Goal: Transaction & Acquisition: Purchase product/service

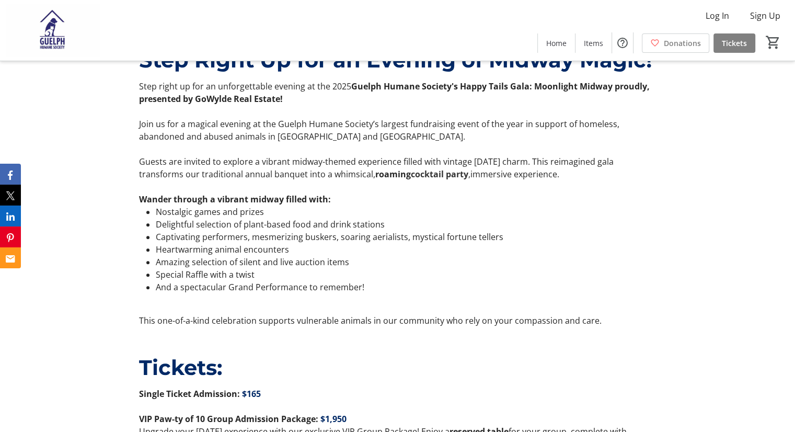
scroll to position [418, 0]
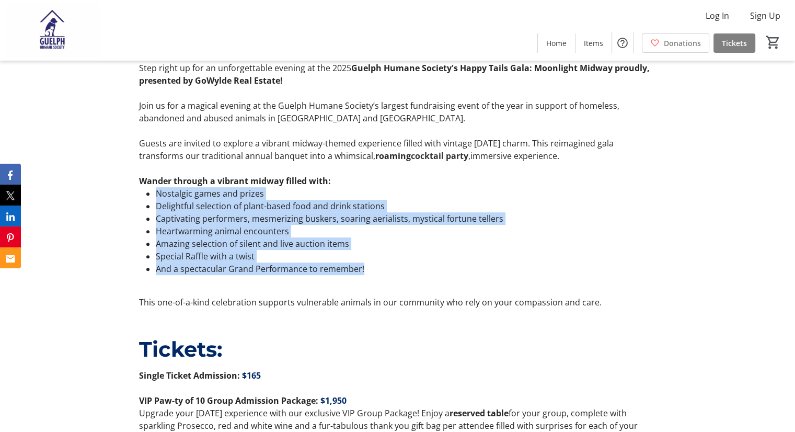
drag, startPoint x: 152, startPoint y: 190, endPoint x: 464, endPoint y: 267, distance: 322.0
click at [464, 267] on ul "Nostalgic games and prizes Delightful selection of plant-based food and drink s…" at bounding box center [398, 231] width 518 height 88
click at [464, 267] on li "And a spectacular Grand Performance to remember!" at bounding box center [406, 269] width 501 height 13
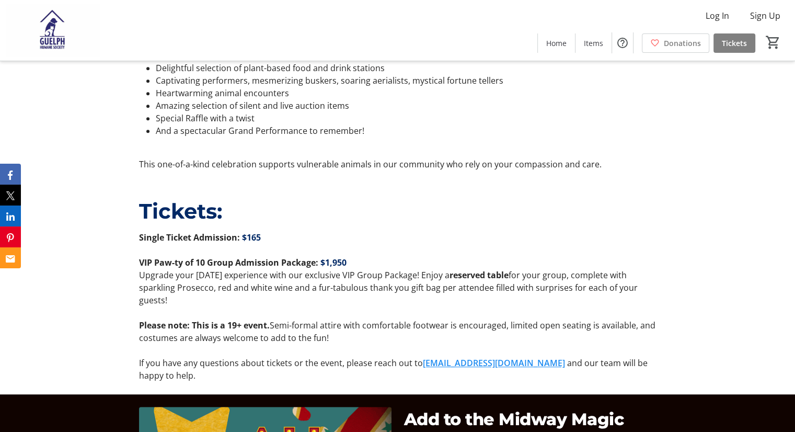
scroll to position [575, 0]
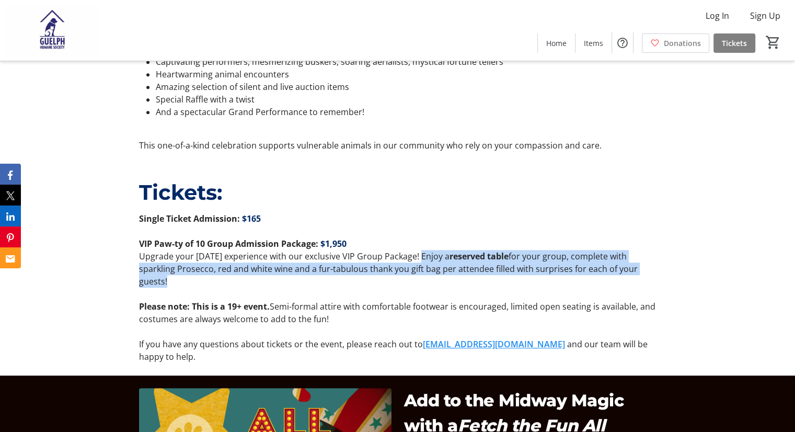
drag, startPoint x: 415, startPoint y: 253, endPoint x: 516, endPoint y: 286, distance: 106.0
click at [516, 286] on p "Upgrade your carnival experience with our exclusive VIP Group Package! Enjoy a …" at bounding box center [398, 269] width 518 height 38
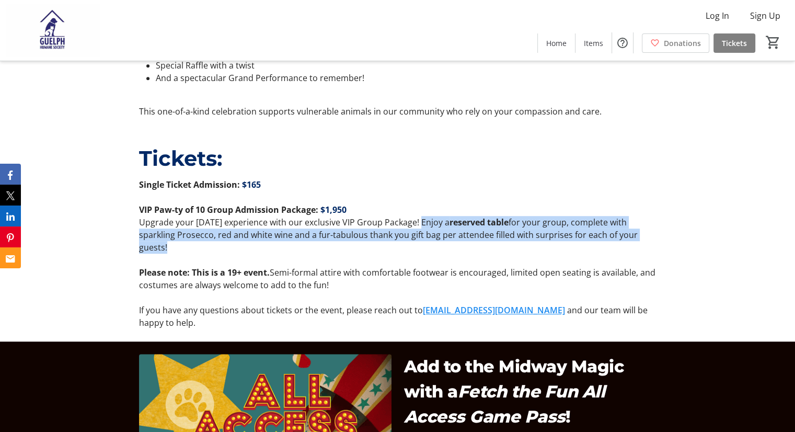
scroll to position [628, 0]
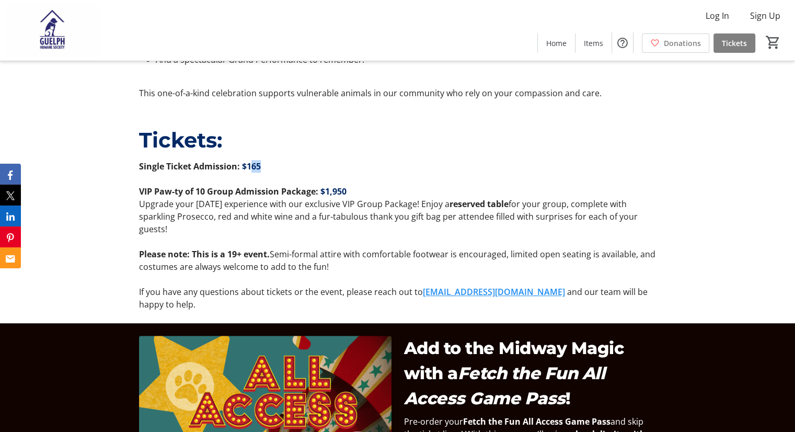
drag, startPoint x: 249, startPoint y: 165, endPoint x: 280, endPoint y: 165, distance: 30.9
click at [280, 165] on p "Single Ticket Admission: $165" at bounding box center [398, 166] width 518 height 13
drag, startPoint x: 280, startPoint y: 165, endPoint x: 304, endPoint y: 169, distance: 24.3
click at [280, 165] on p "Single Ticket Admission: $165" at bounding box center [398, 166] width 518 height 13
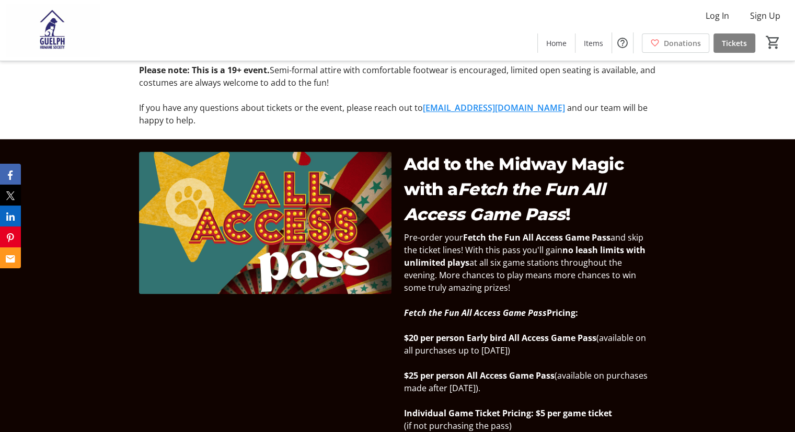
scroll to position [837, 0]
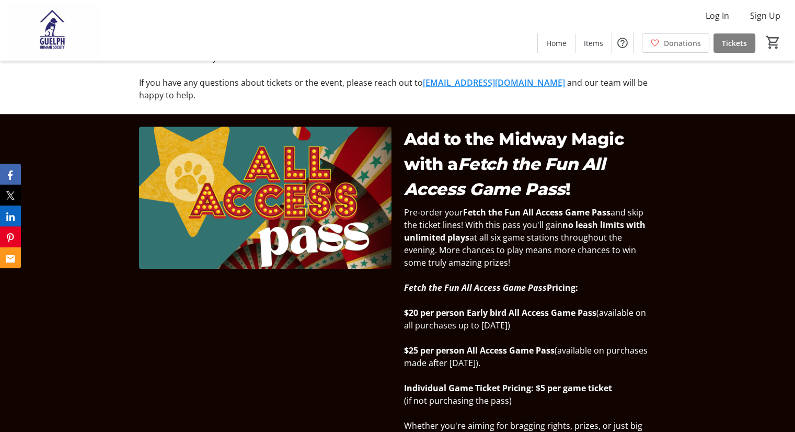
drag, startPoint x: 464, startPoint y: 211, endPoint x: 375, endPoint y: 298, distance: 124.3
click at [375, 298] on div "Add to the Midway Magic with a Fetch the Fun All Access Game Pass ! Pre-order y…" at bounding box center [398, 292] width 530 height 331
click at [375, 298] on div at bounding box center [265, 292] width 253 height 331
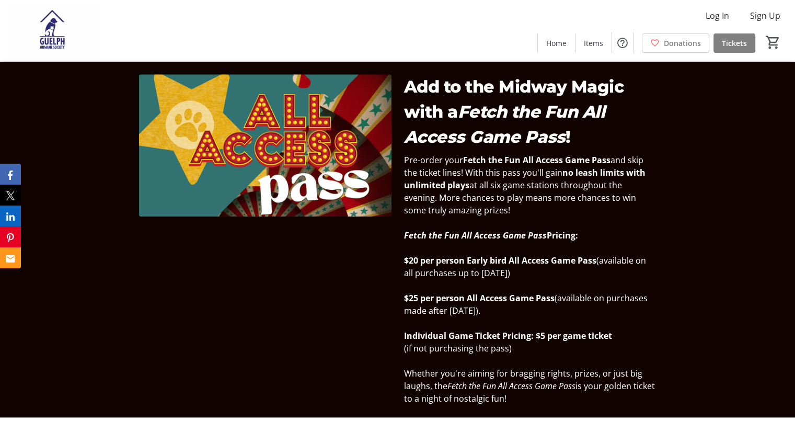
drag, startPoint x: 567, startPoint y: 266, endPoint x: 403, endPoint y: 260, distance: 164.8
click at [403, 260] on div "Pre-order your Fetch the Fun All Access Game Pass and skip the ticket lines! Wi…" at bounding box center [530, 279] width 265 height 251
click at [393, 267] on div at bounding box center [265, 239] width 265 height 331
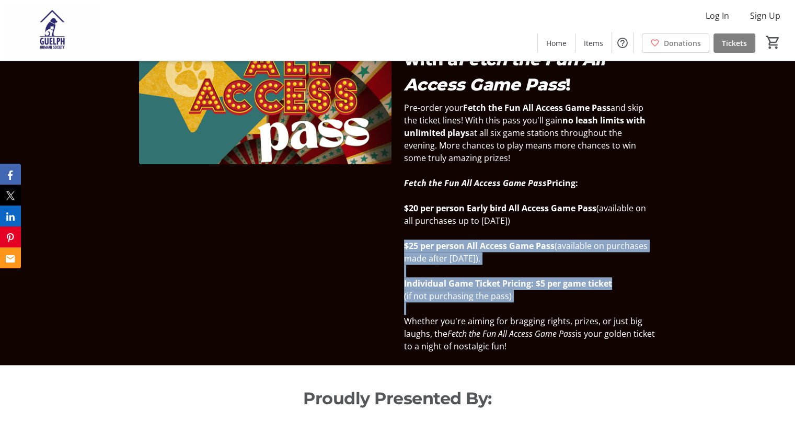
drag, startPoint x: 405, startPoint y: 247, endPoint x: 650, endPoint y: 307, distance: 251.4
click at [650, 307] on div "Pre-order your Fetch the Fun All Access Game Pass and skip the ticket lines! Wi…" at bounding box center [530, 226] width 253 height 251
click at [650, 307] on p at bounding box center [530, 308] width 253 height 13
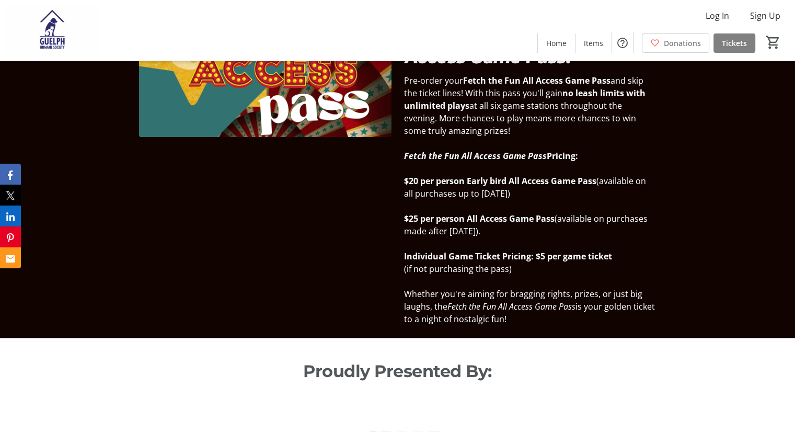
scroll to position [994, 0]
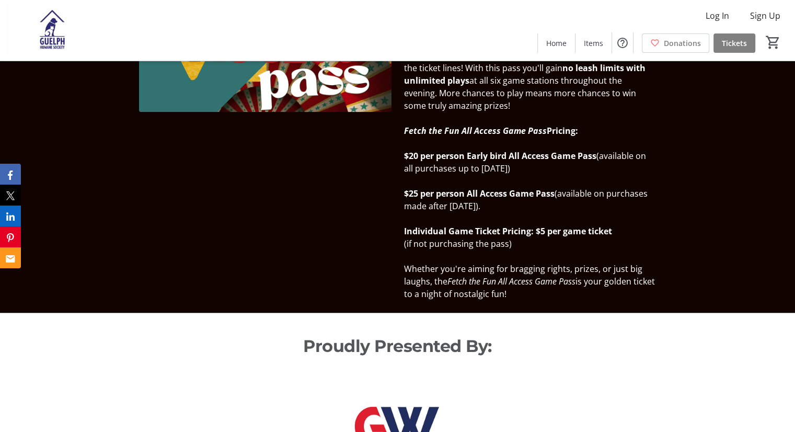
drag, startPoint x: 533, startPoint y: 232, endPoint x: 579, endPoint y: 309, distance: 89.4
click at [579, 309] on div "Add to the Midway Magic with a Fetch the Fun All Access Game Pass ! Pre-order y…" at bounding box center [397, 135] width 795 height 356
click at [552, 298] on p "Whether you're aiming for bragging rights, prizes, or just big laughs, the Fetc…" at bounding box center [530, 282] width 253 height 38
drag, startPoint x: 403, startPoint y: 282, endPoint x: 542, endPoint y: 291, distance: 139.4
click at [542, 291] on div "Pre-order your Fetch the Fun All Access Game Pass and skip the ticket lines! Wi…" at bounding box center [530, 174] width 265 height 251
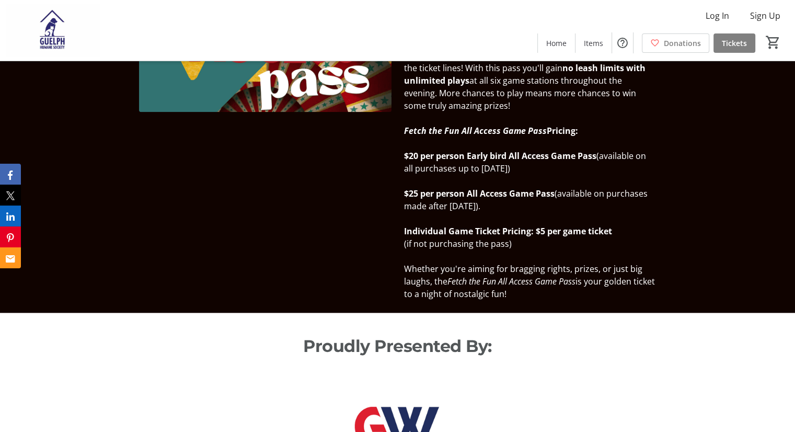
click at [542, 291] on p "Whether you're aiming for bragging rights, prizes, or just big laughs, the Fetc…" at bounding box center [530, 282] width 253 height 38
drag, startPoint x: 495, startPoint y: 281, endPoint x: 568, endPoint y: 298, distance: 75.2
click at [568, 298] on p "Whether you're aiming for bragging rights, prizes, or just big laughs, the Fetc…" at bounding box center [530, 282] width 253 height 38
click at [569, 298] on p "Whether you're aiming for bragging rights, prizes, or just big laughs, the Fetc…" at bounding box center [530, 282] width 253 height 38
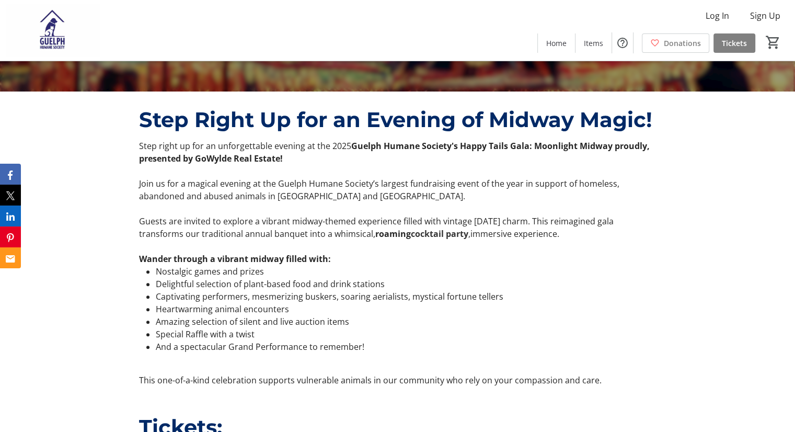
scroll to position [358, 0]
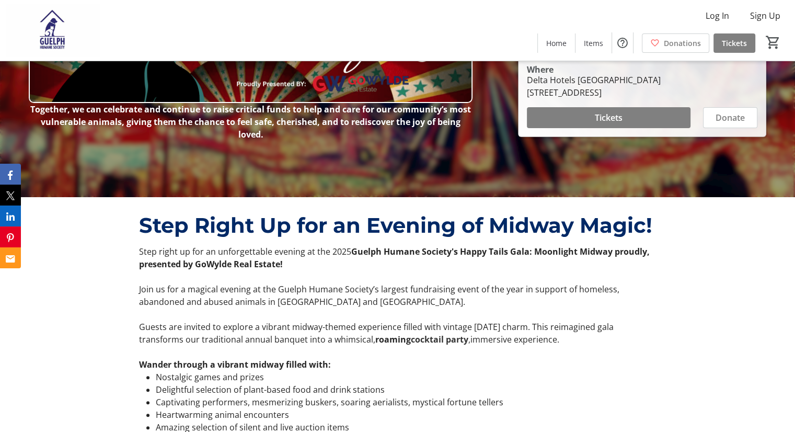
scroll to position [471, 0]
